Goal: Task Accomplishment & Management: Manage account settings

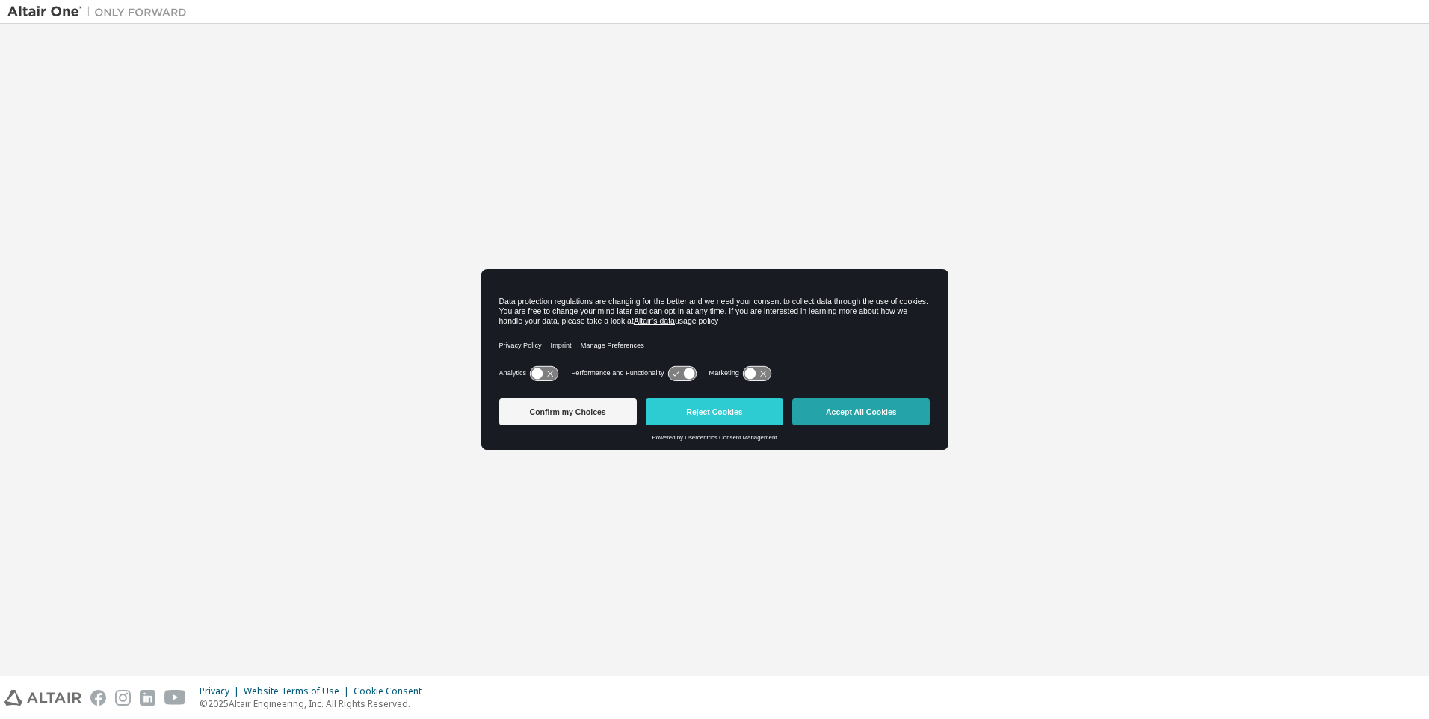
click at [862, 412] on button "Accept All Cookies" at bounding box center [860, 411] width 137 height 27
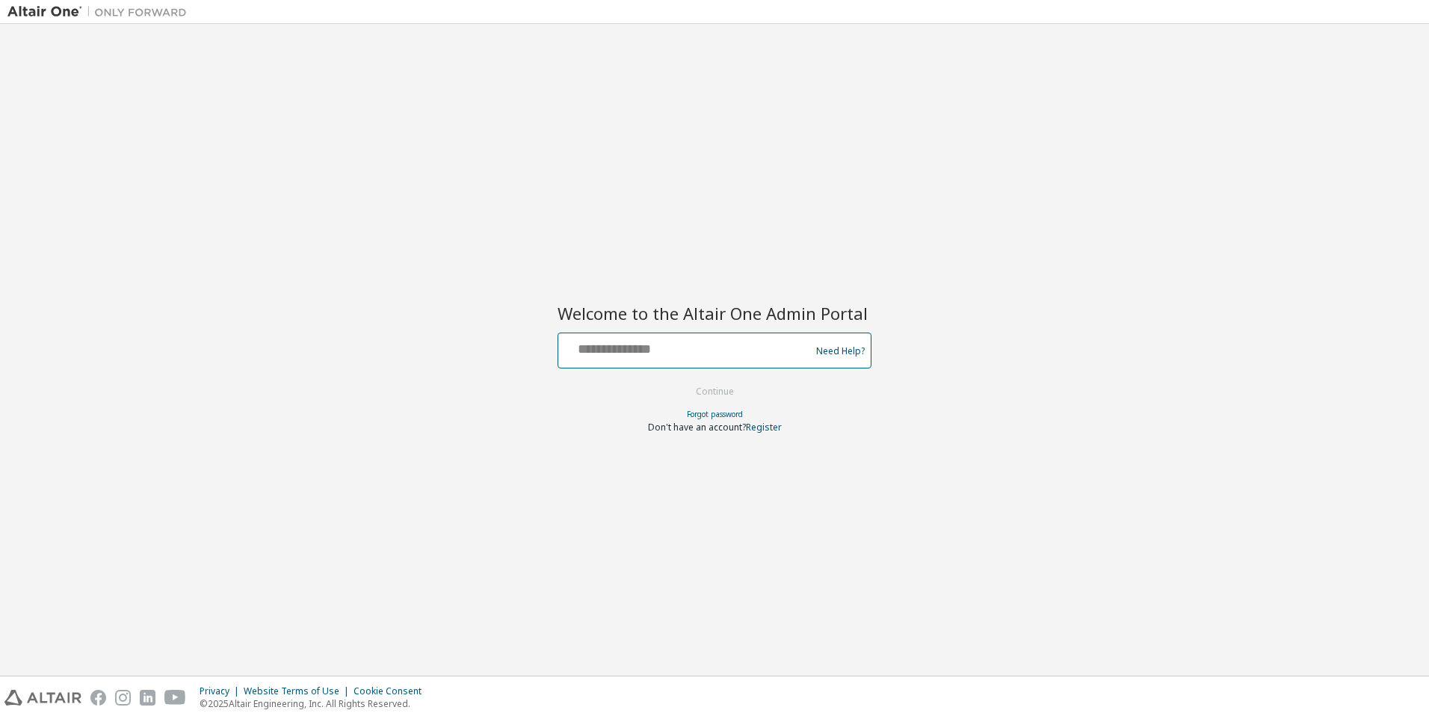
click at [687, 347] on input "text" at bounding box center [686, 347] width 244 height 22
type input "**********"
click at [715, 392] on button "Continue" at bounding box center [714, 391] width 69 height 22
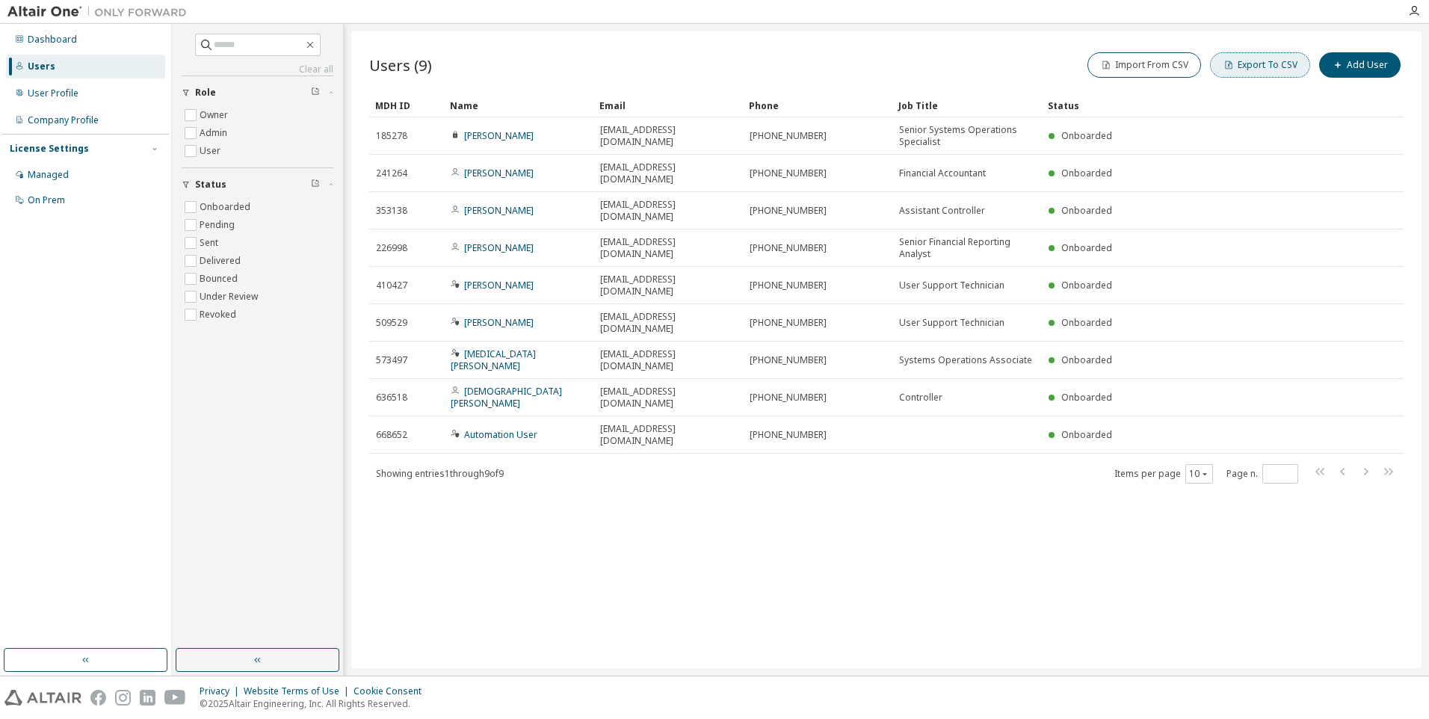
click at [1263, 65] on button "Export To CSV" at bounding box center [1260, 64] width 100 height 25
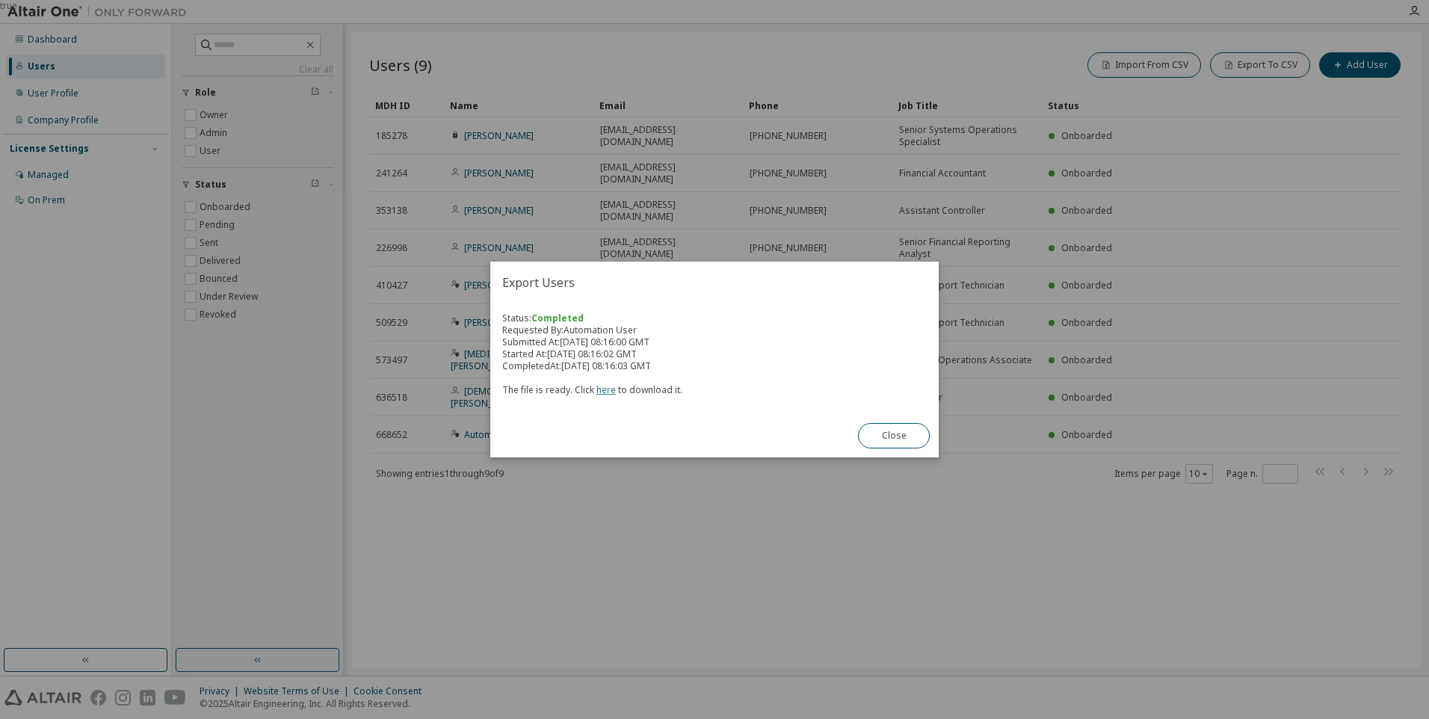
click at [603, 389] on link "here" at bounding box center [605, 389] width 19 height 13
click at [894, 436] on button "Close" at bounding box center [894, 435] width 72 height 25
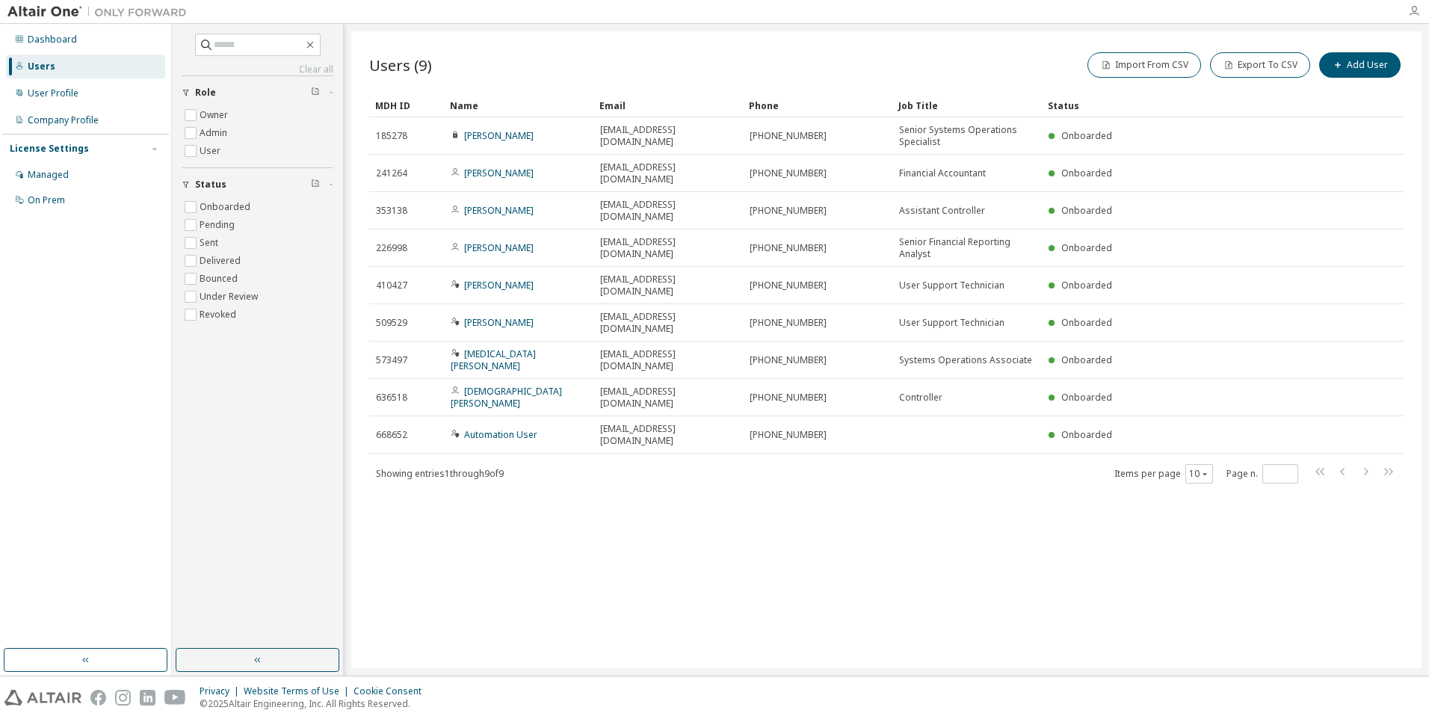
click at [1414, 11] on icon "button" at bounding box center [1414, 11] width 12 height 12
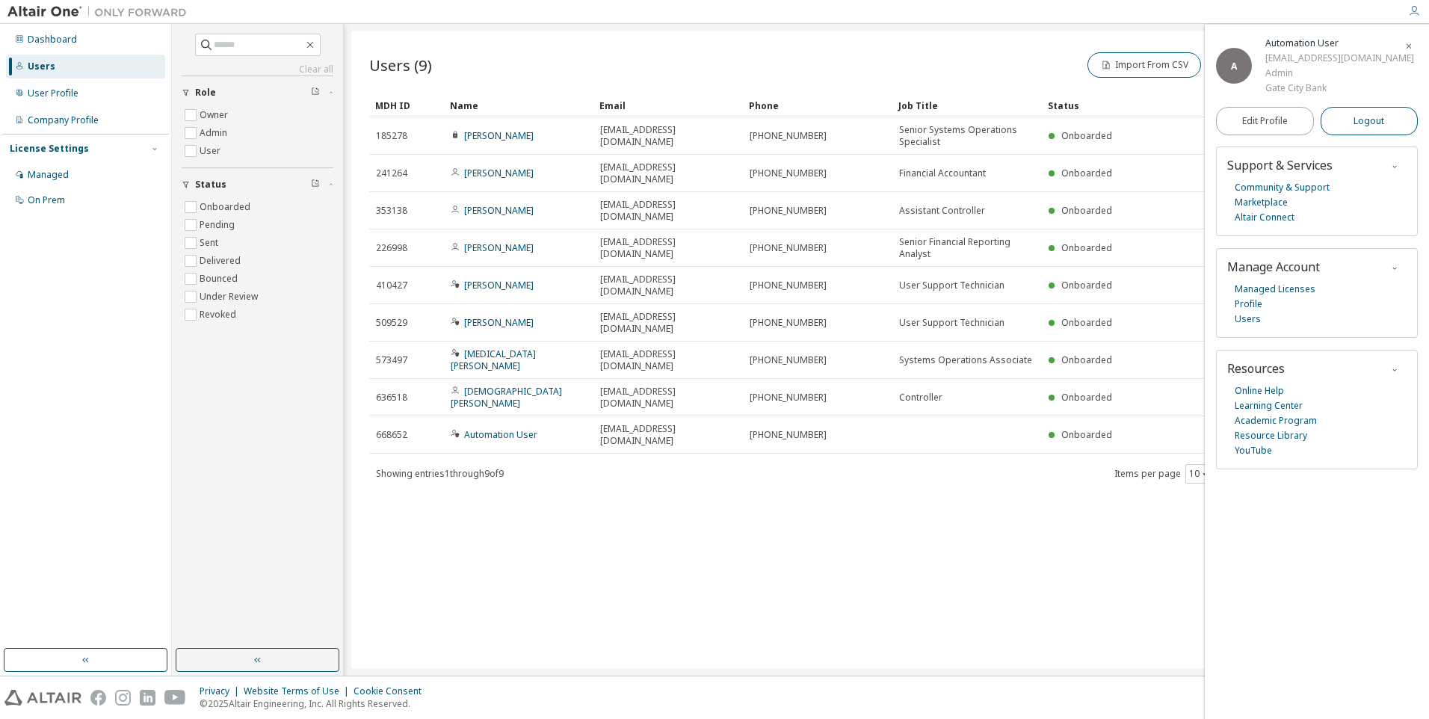
click at [1369, 129] on span "Logout" at bounding box center [1368, 121] width 31 height 15
